Goal: Find specific page/section: Find specific page/section

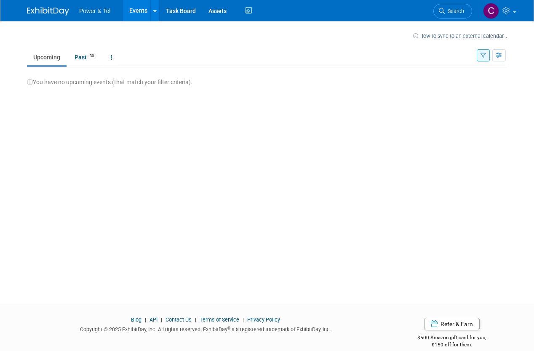
click at [90, 11] on span "Power & Tel" at bounding box center [94, 11] width 31 height 7
click at [98, 12] on span "Power & Tel" at bounding box center [94, 11] width 31 height 7
click at [82, 53] on link "Past 30" at bounding box center [85, 57] width 35 height 16
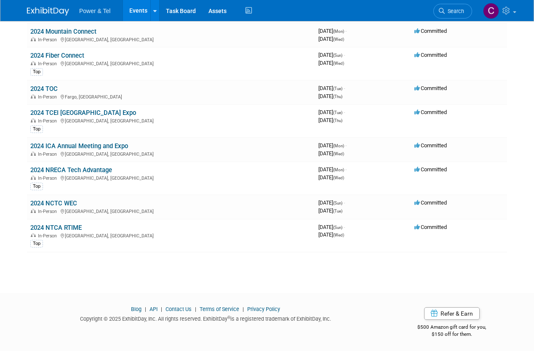
scroll to position [668, 0]
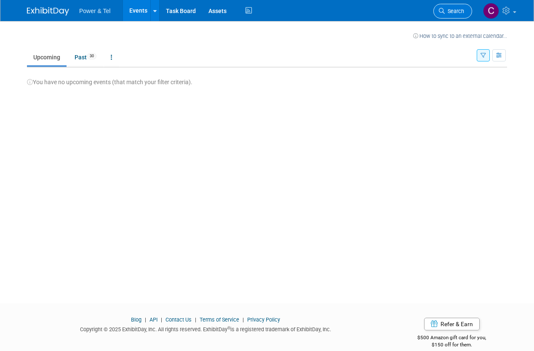
click at [454, 8] on span "Search" at bounding box center [454, 11] width 19 height 6
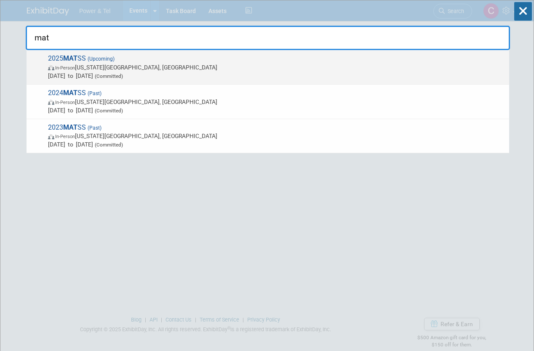
type input "mat"
click at [190, 72] on span "Oct 13, 2025 to Oct 15, 2025 (Committed)" at bounding box center [276, 76] width 457 height 8
